Goal: Find specific page/section: Find specific page/section

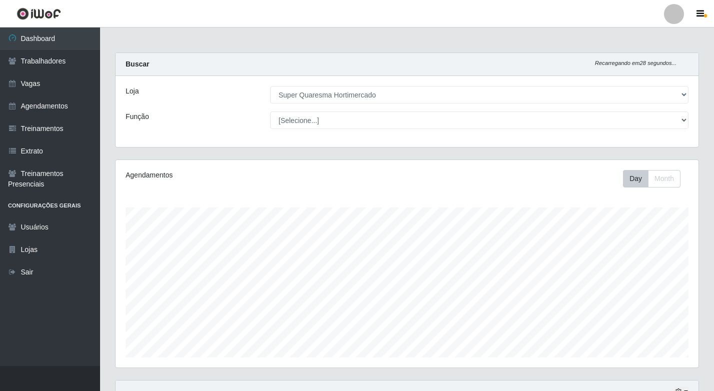
select select "511"
click at [40, 91] on link "Vagas" at bounding box center [50, 84] width 100 height 23
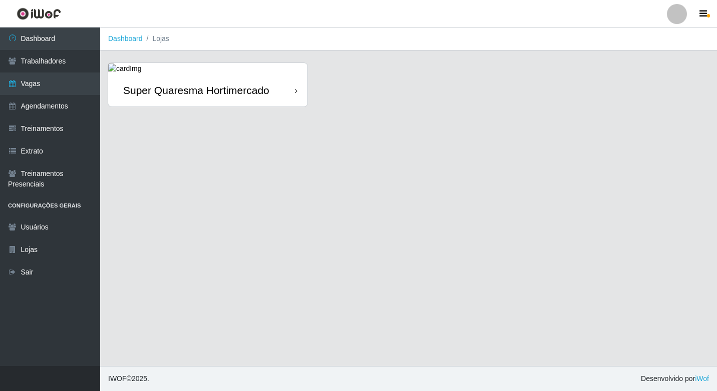
click at [132, 90] on div "Super Quaresma Hortimercado" at bounding box center [196, 90] width 146 height 13
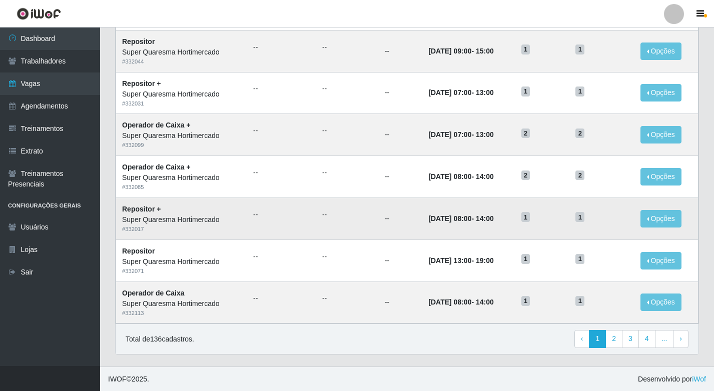
scroll to position [457, 0]
click at [646, 337] on link "4" at bounding box center [647, 339] width 17 height 18
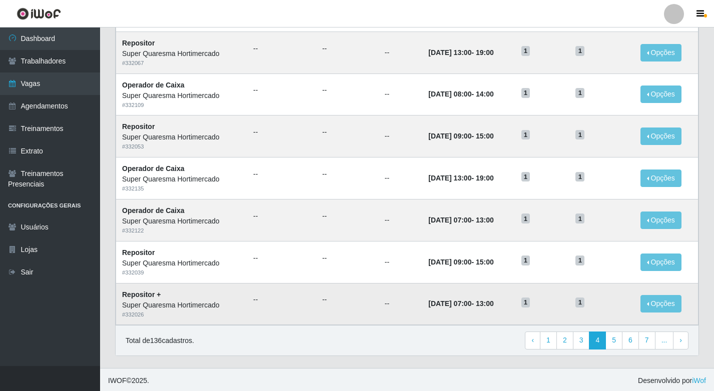
scroll to position [457, 0]
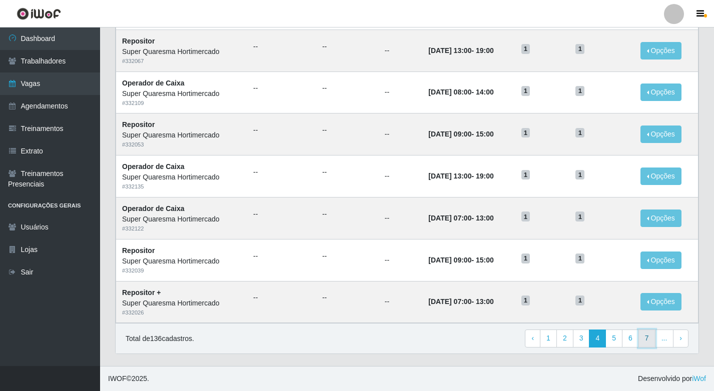
click at [651, 340] on link "7" at bounding box center [647, 339] width 17 height 18
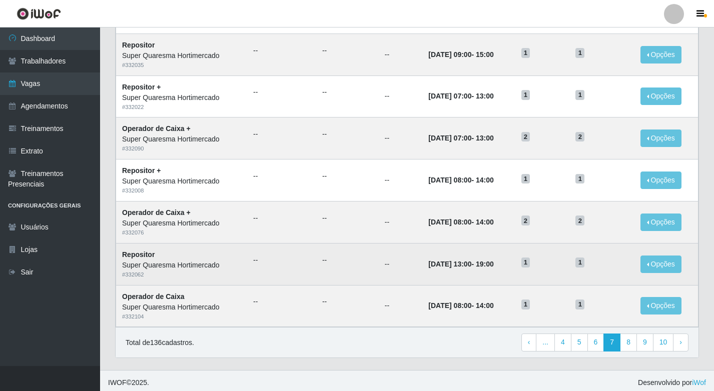
scroll to position [457, 0]
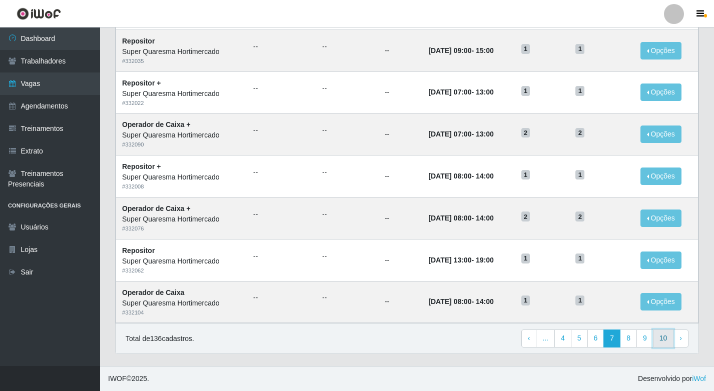
click at [665, 340] on link "10" at bounding box center [663, 339] width 21 height 18
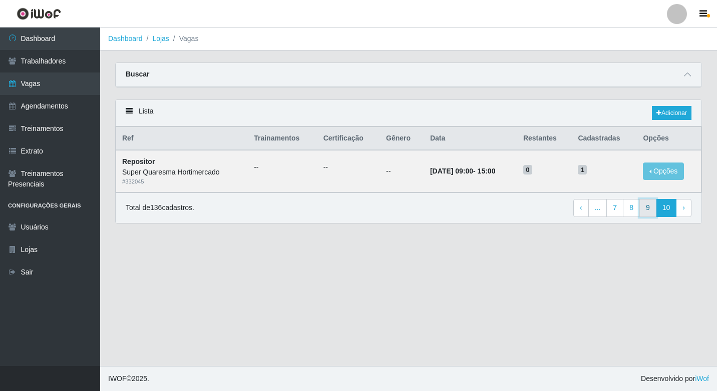
click at [648, 216] on link "9" at bounding box center [647, 208] width 17 height 18
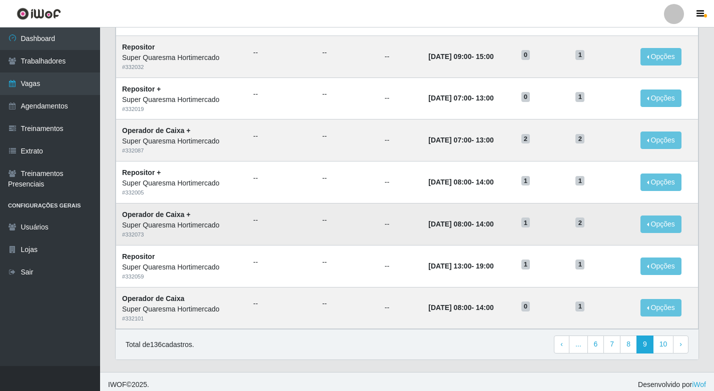
scroll to position [457, 0]
